Goal: Book appointment/travel/reservation

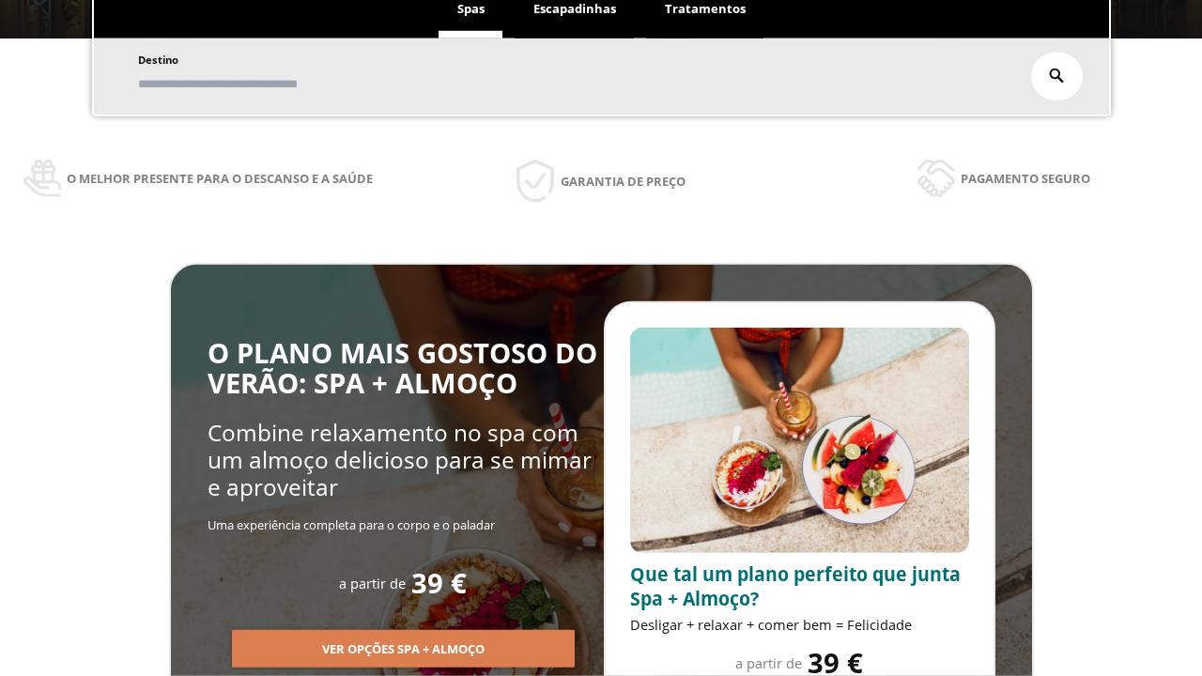
scroll to position [319, 0]
click at [574, 9] on span "Escapadinhas" at bounding box center [574, 8] width 83 height 17
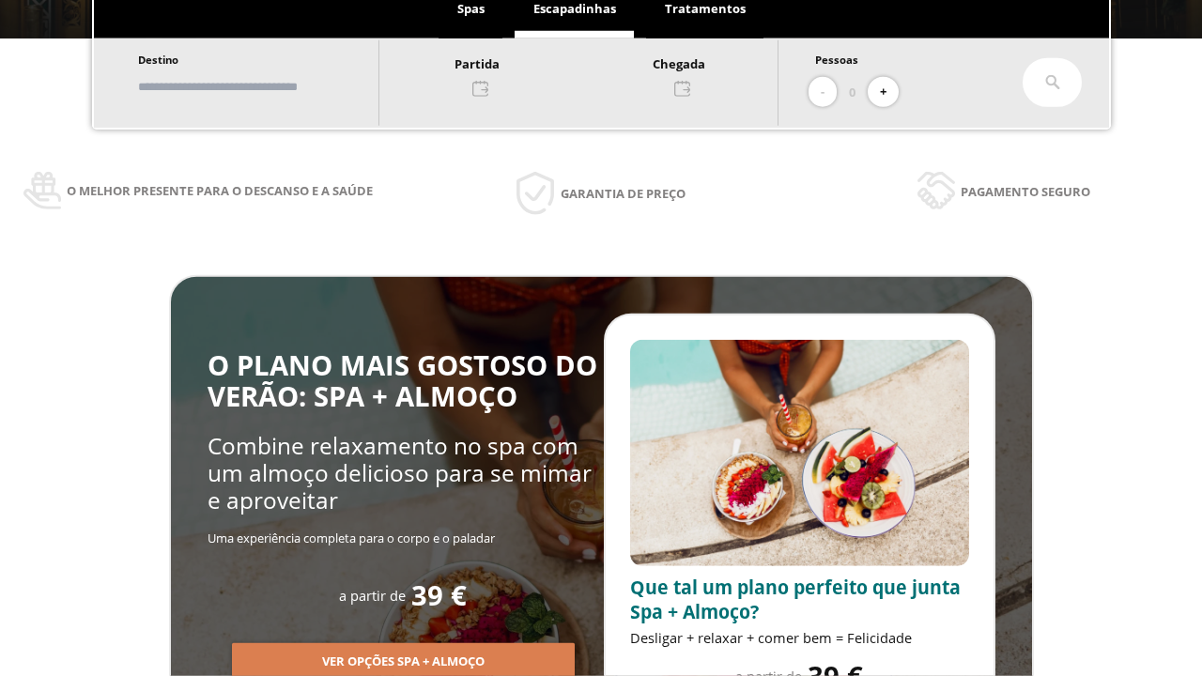
click at [265, 86] on input "text" at bounding box center [249, 86] width 234 height 33
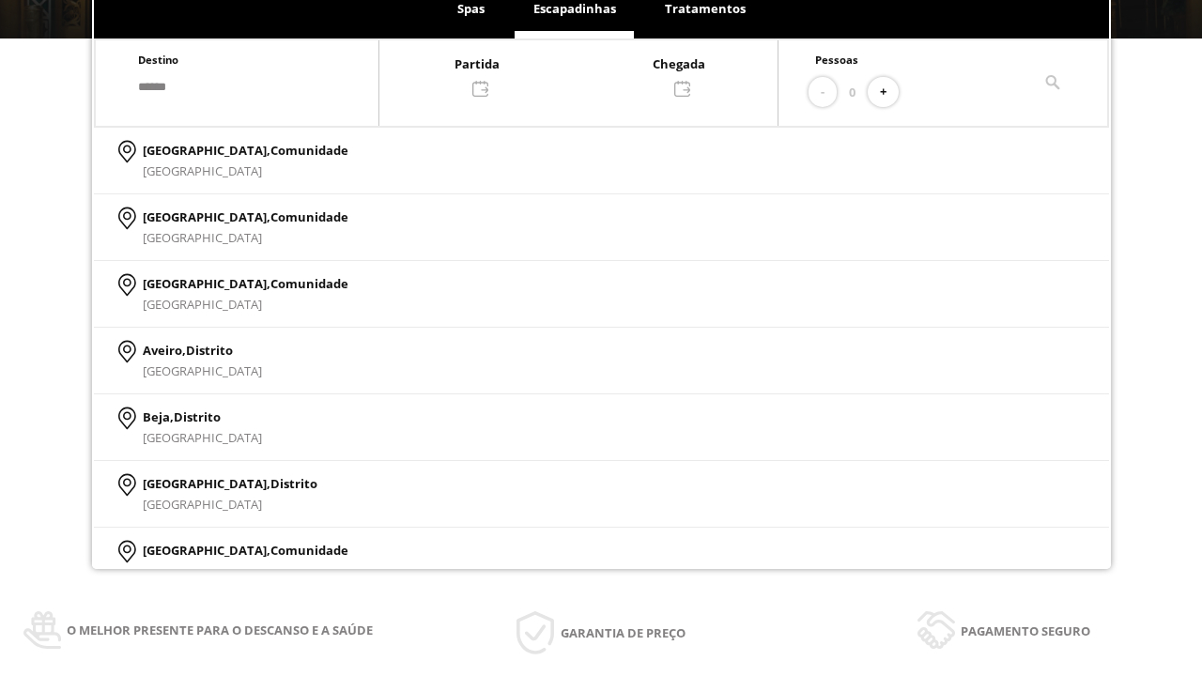
type input "******"
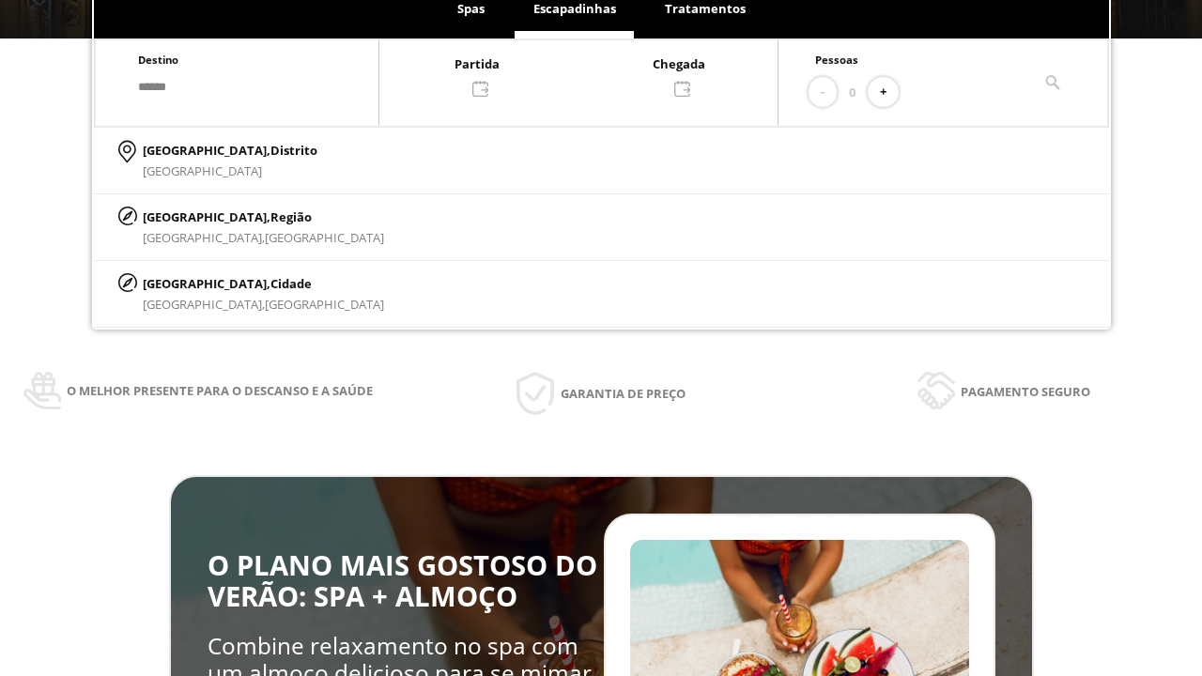
click at [188, 283] on p "[GEOGRAPHIC_DATA], Cidade" at bounding box center [263, 283] width 241 height 21
click at [597, 74] on div at bounding box center [578, 75] width 398 height 45
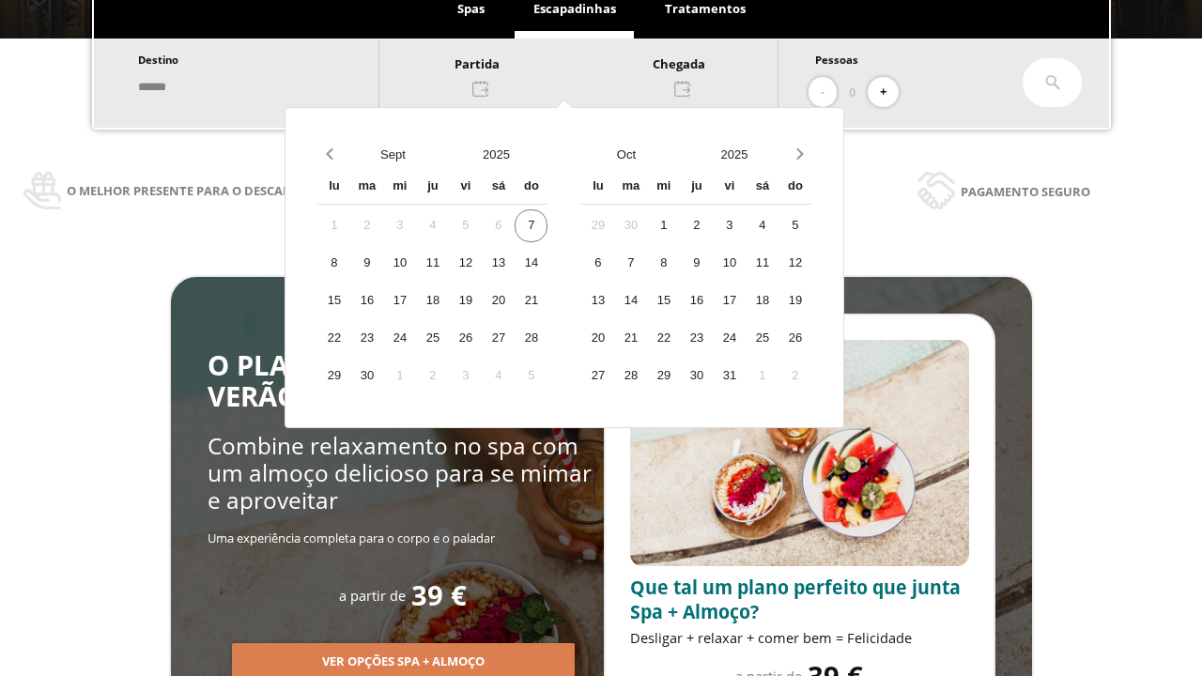
click at [383, 263] on div "9" at bounding box center [366, 263] width 33 height 33
click at [416, 263] on div "10" at bounding box center [399, 263] width 33 height 33
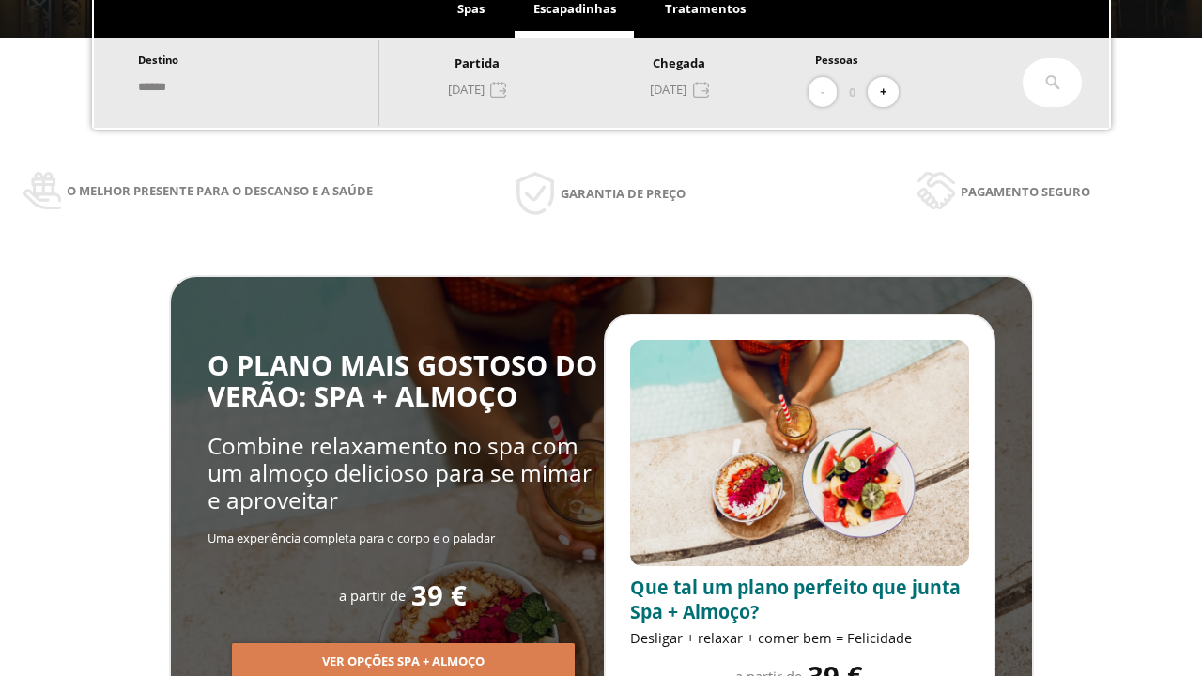
click at [889, 92] on button "+" at bounding box center [882, 92] width 31 height 31
click at [1052, 83] on icon at bounding box center [1052, 82] width 15 height 15
